Goal: Task Accomplishment & Management: Use online tool/utility

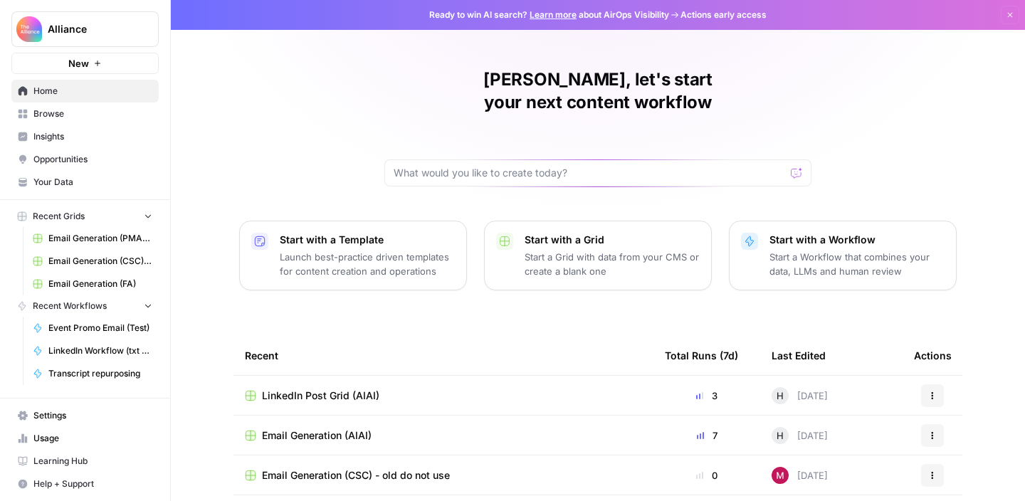
click at [63, 115] on span "Browse" at bounding box center [92, 113] width 119 height 13
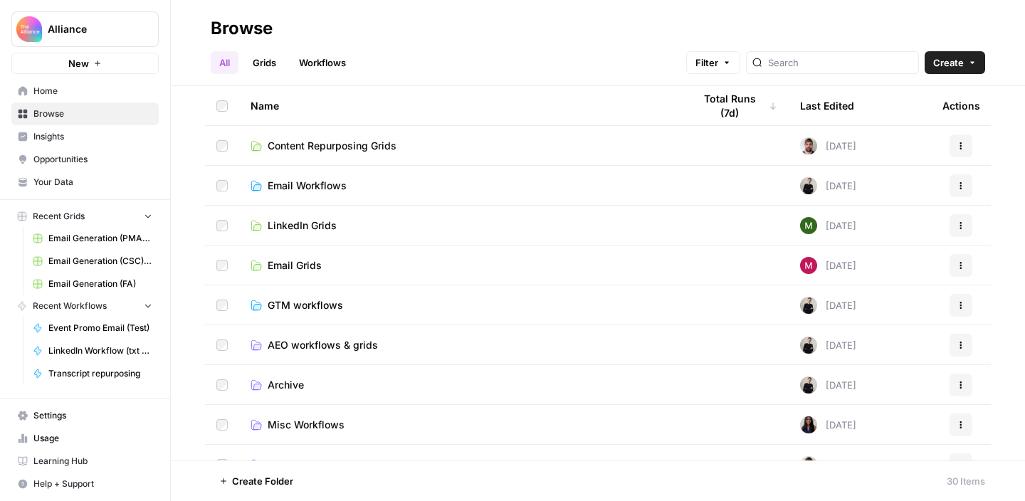
click at [366, 266] on link "Email Grids" at bounding box center [461, 265] width 420 height 14
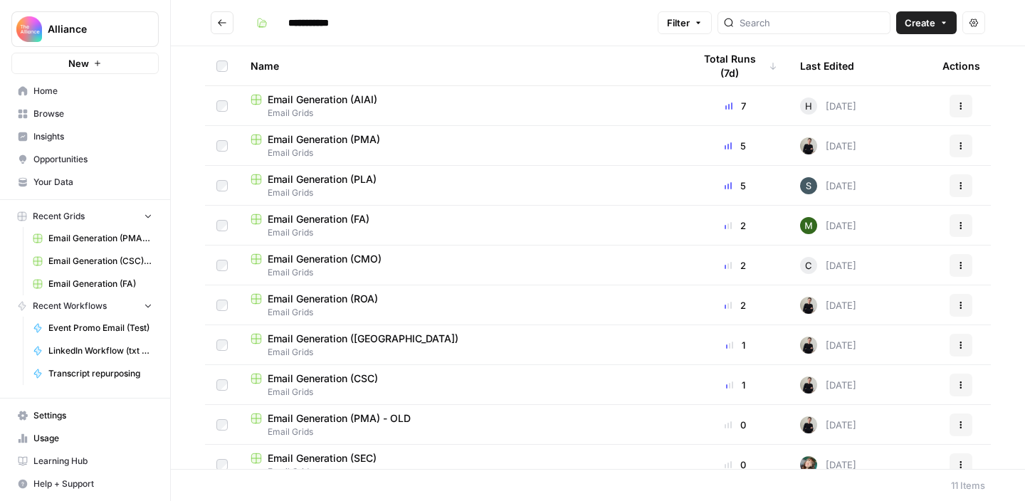
click at [419, 117] on span "Email Grids" at bounding box center [461, 113] width 420 height 13
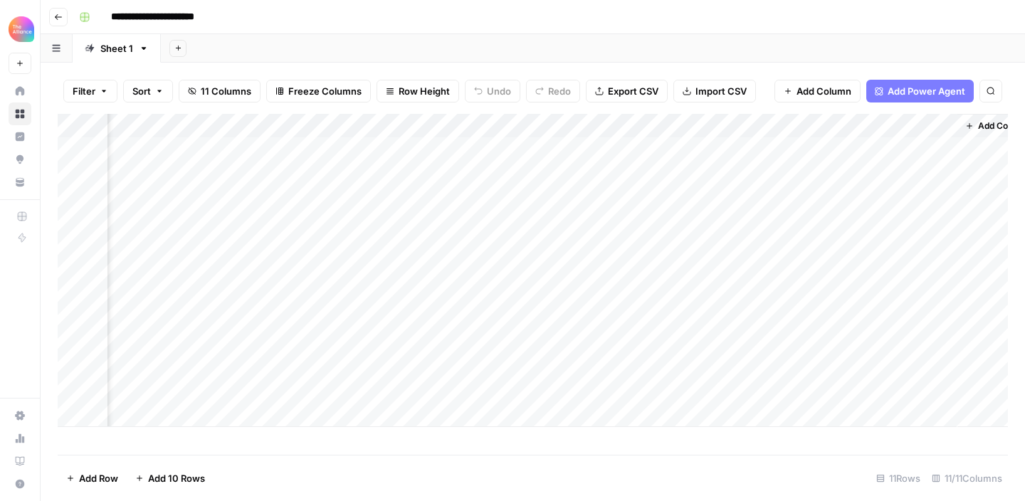
scroll to position [0, 1010]
click at [600, 365] on div "Add Column" at bounding box center [533, 270] width 950 height 313
click at [345, 365] on div "Add Column" at bounding box center [533, 270] width 950 height 313
click at [448, 364] on div "Add Column" at bounding box center [533, 270] width 950 height 313
click at [447, 371] on div "Add Column" at bounding box center [533, 270] width 950 height 313
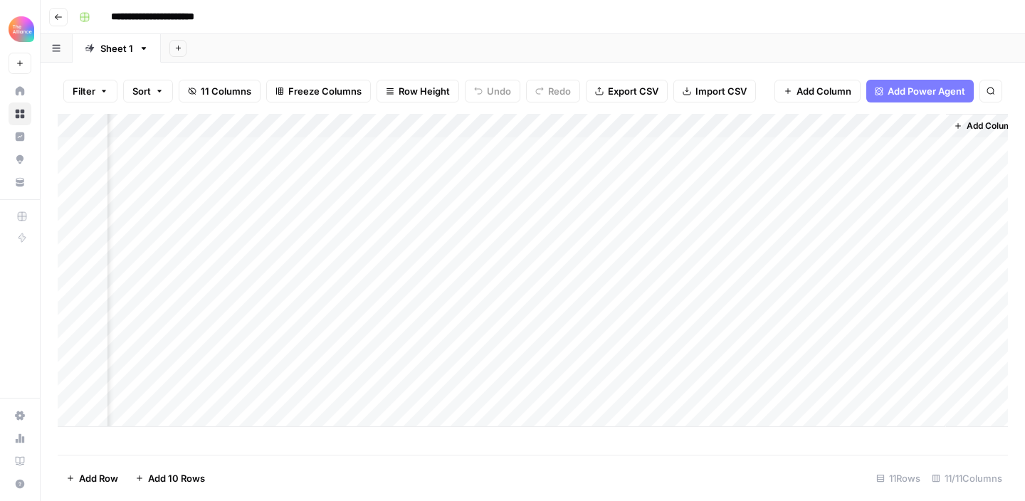
click at [447, 371] on div "Add Column" at bounding box center [533, 270] width 950 height 313
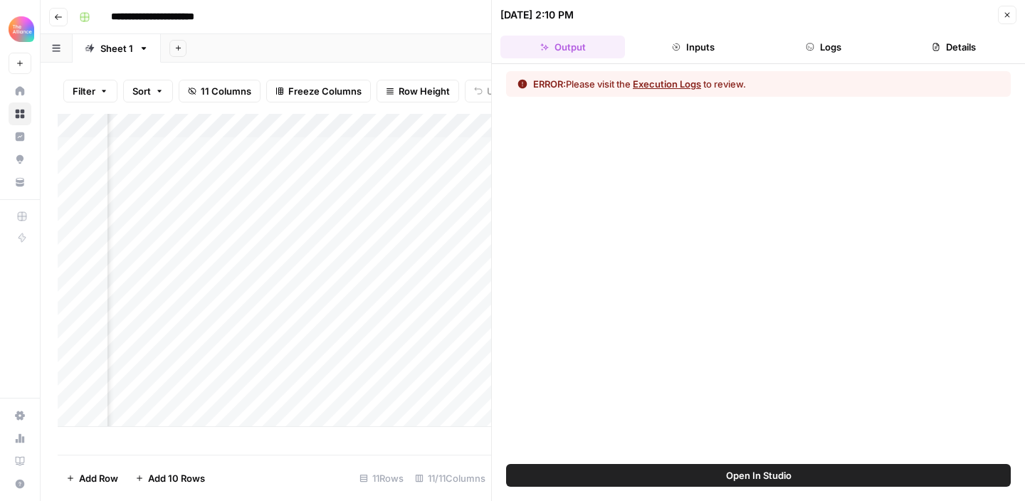
click at [667, 88] on button "Execution Logs" at bounding box center [667, 84] width 68 height 14
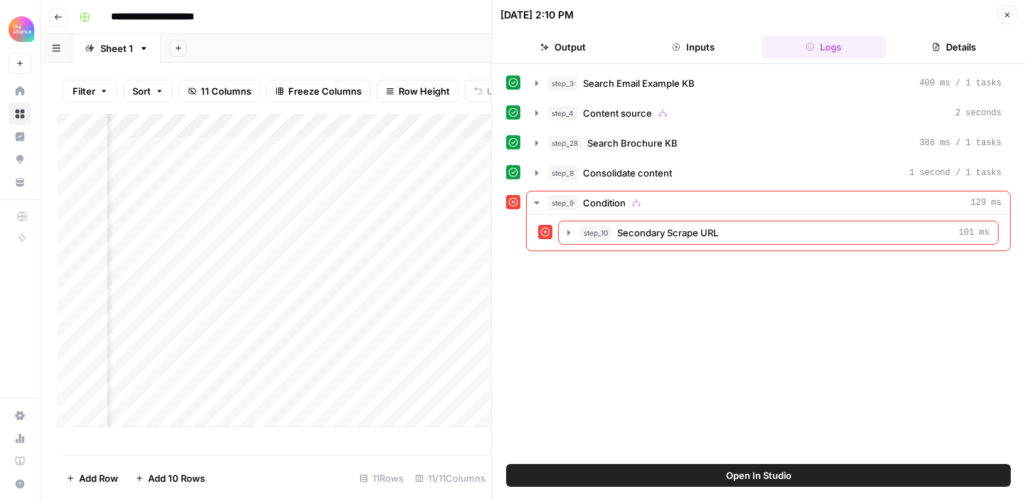
click at [1012, 19] on button "Close" at bounding box center [1007, 15] width 19 height 19
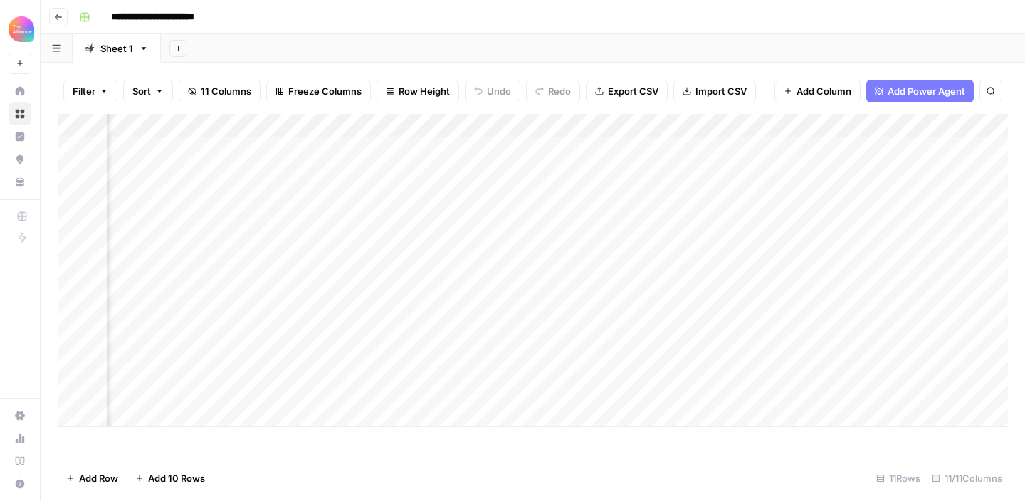
scroll to position [0, 781]
click at [533, 361] on div "Add Column" at bounding box center [533, 270] width 950 height 313
click at [419, 377] on div "Add Column" at bounding box center [533, 270] width 950 height 313
drag, startPoint x: 500, startPoint y: 372, endPoint x: 68, endPoint y: 370, distance: 432.1
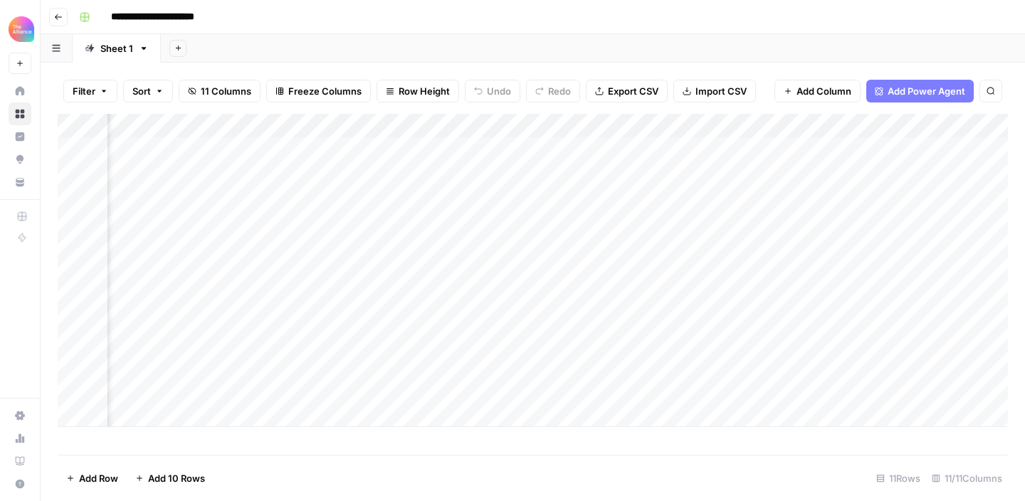
click at [68, 370] on div "Add Column" at bounding box center [533, 270] width 950 height 313
drag, startPoint x: 695, startPoint y: 378, endPoint x: 694, endPoint y: 388, distance: 10.0
click at [694, 388] on div "Add Column" at bounding box center [533, 270] width 950 height 313
click at [787, 389] on div "Add Column" at bounding box center [533, 270] width 950 height 313
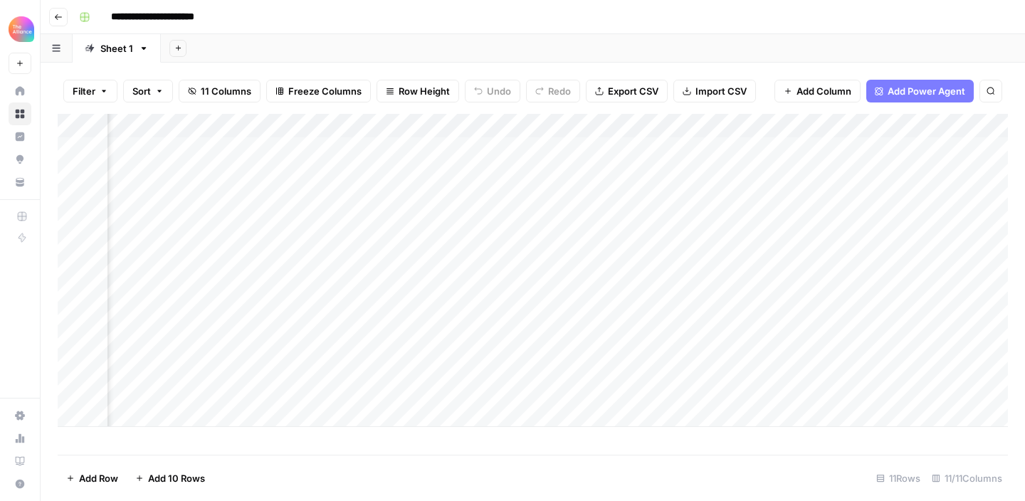
scroll to position [0, 396]
